Goal: Information Seeking & Learning: Understand process/instructions

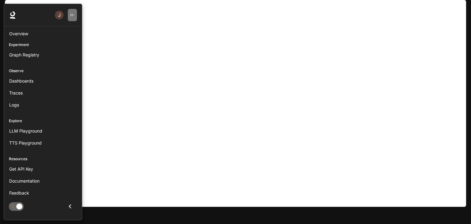
click at [72, 14] on icon "button" at bounding box center [72, 15] width 4 height 4
